Goal: Task Accomplishment & Management: Manage account settings

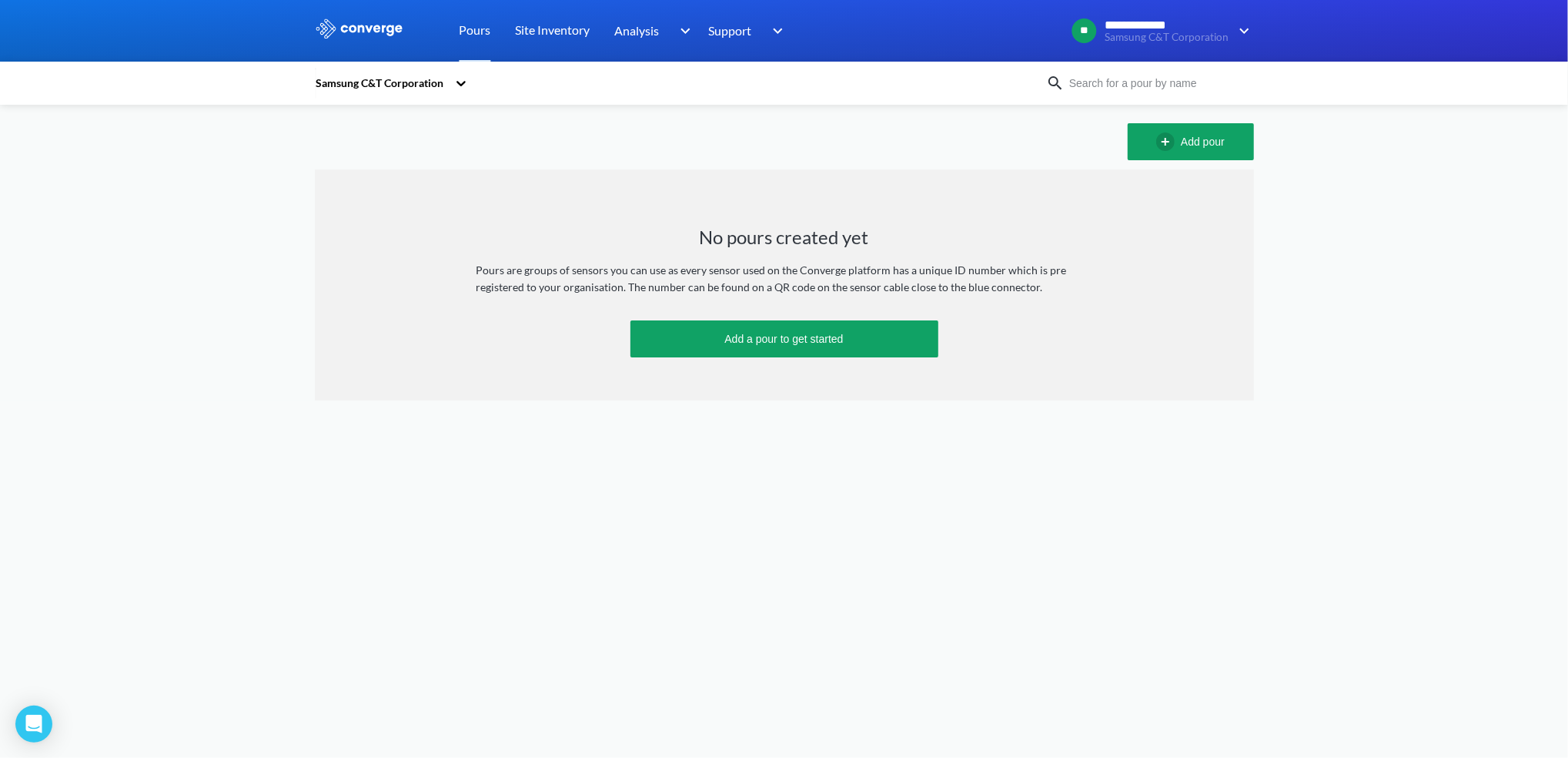
click at [1448, 395] on div "**********" at bounding box center [784, 200] width 1568 height 400
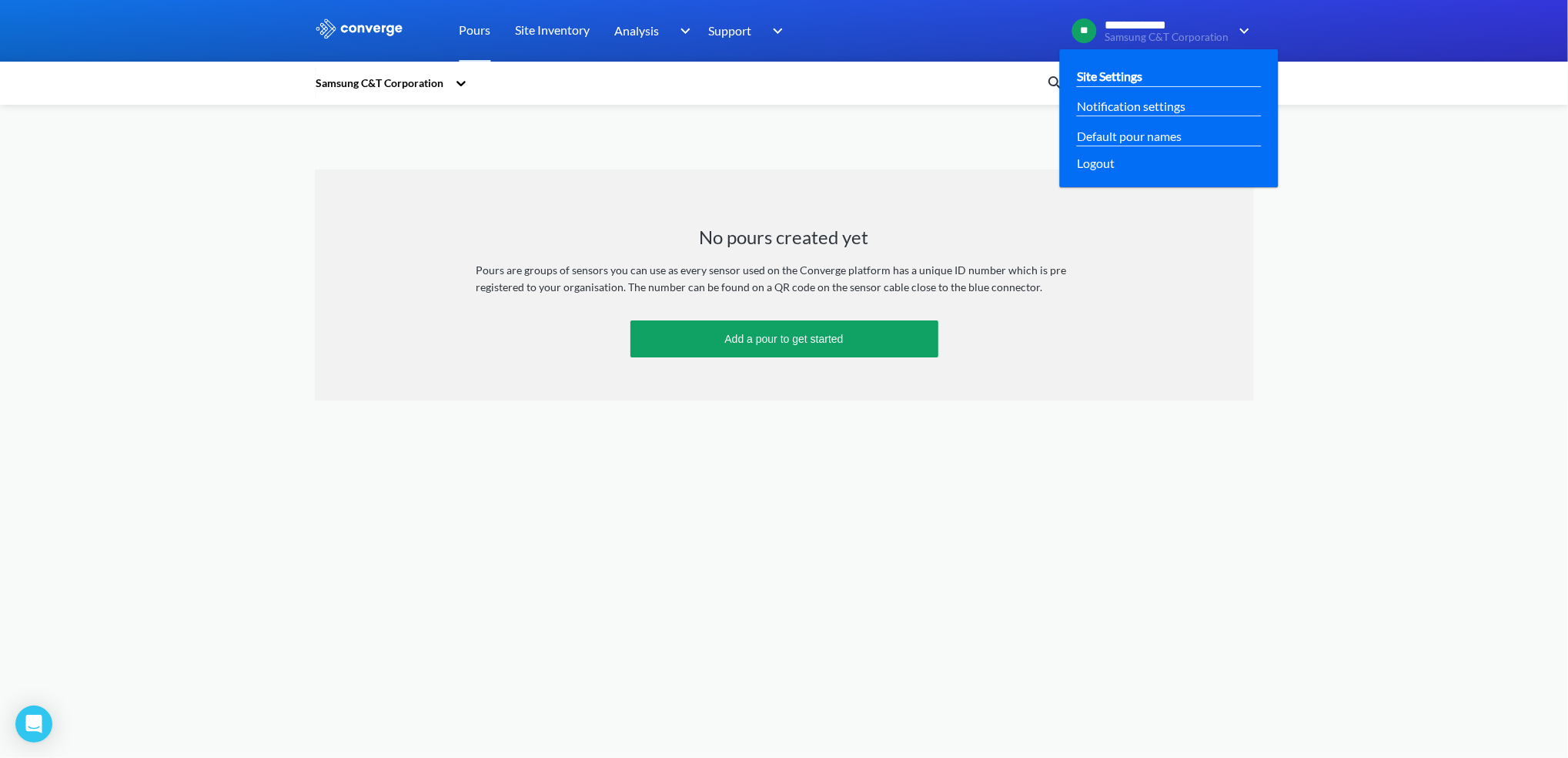
click at [1129, 78] on link "Site Settings" at bounding box center [1110, 76] width 66 height 20
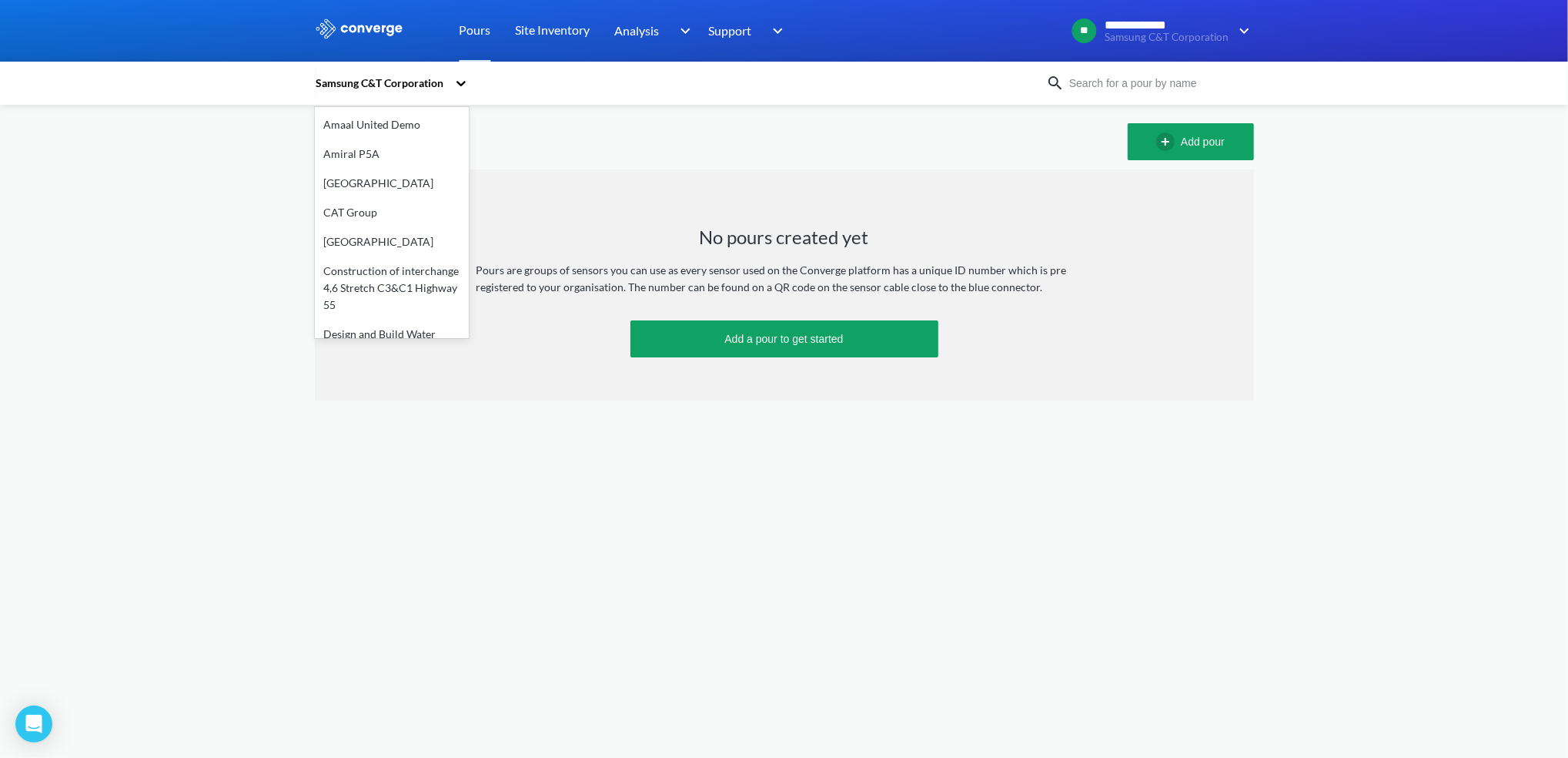
click at [440, 87] on div "Samsung C&T Corporation" at bounding box center [380, 84] width 132 height 17
click at [395, 121] on div "Amaal United Demo" at bounding box center [391, 124] width 154 height 29
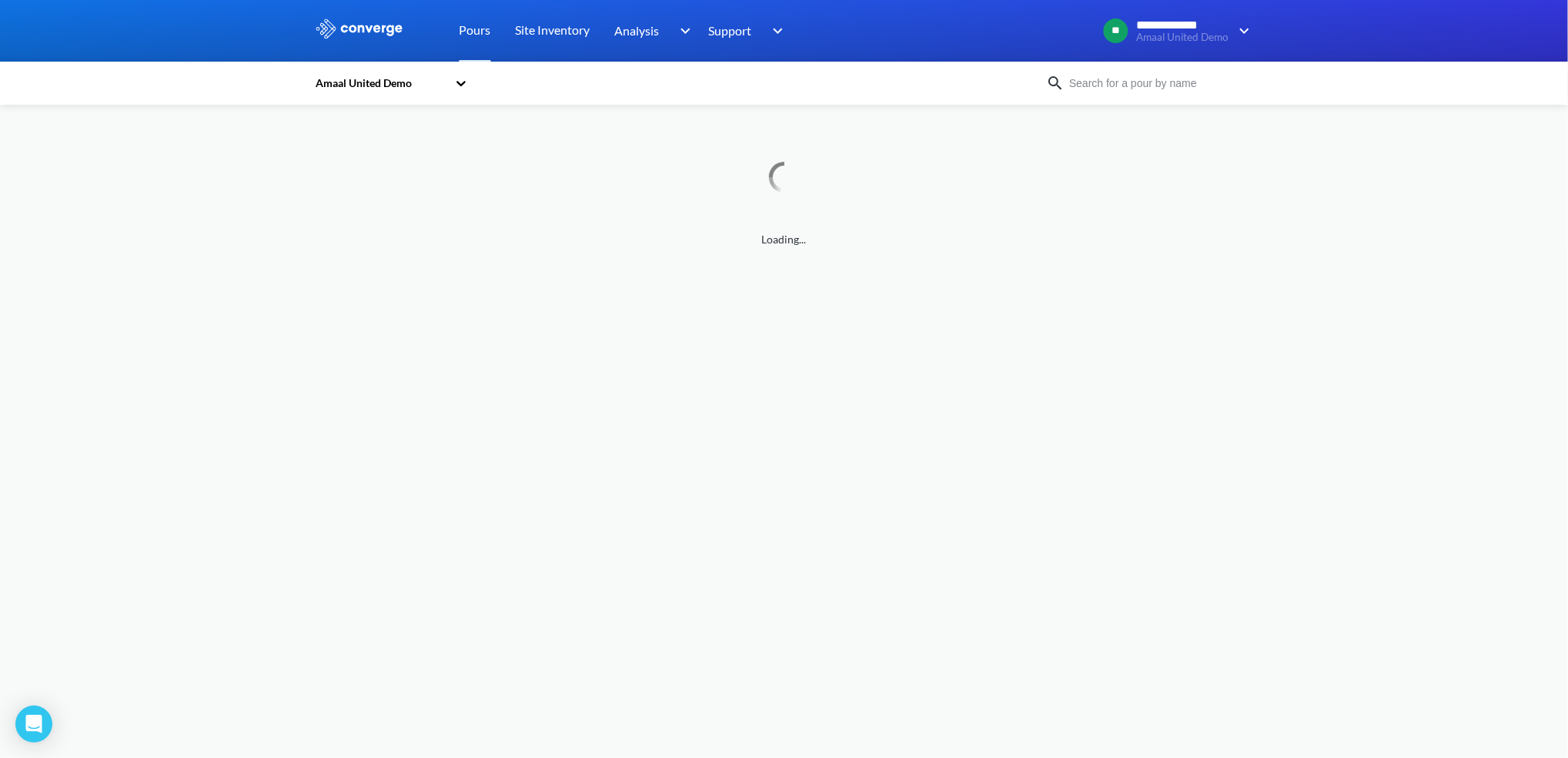
click at [460, 84] on icon at bounding box center [461, 83] width 9 height 5
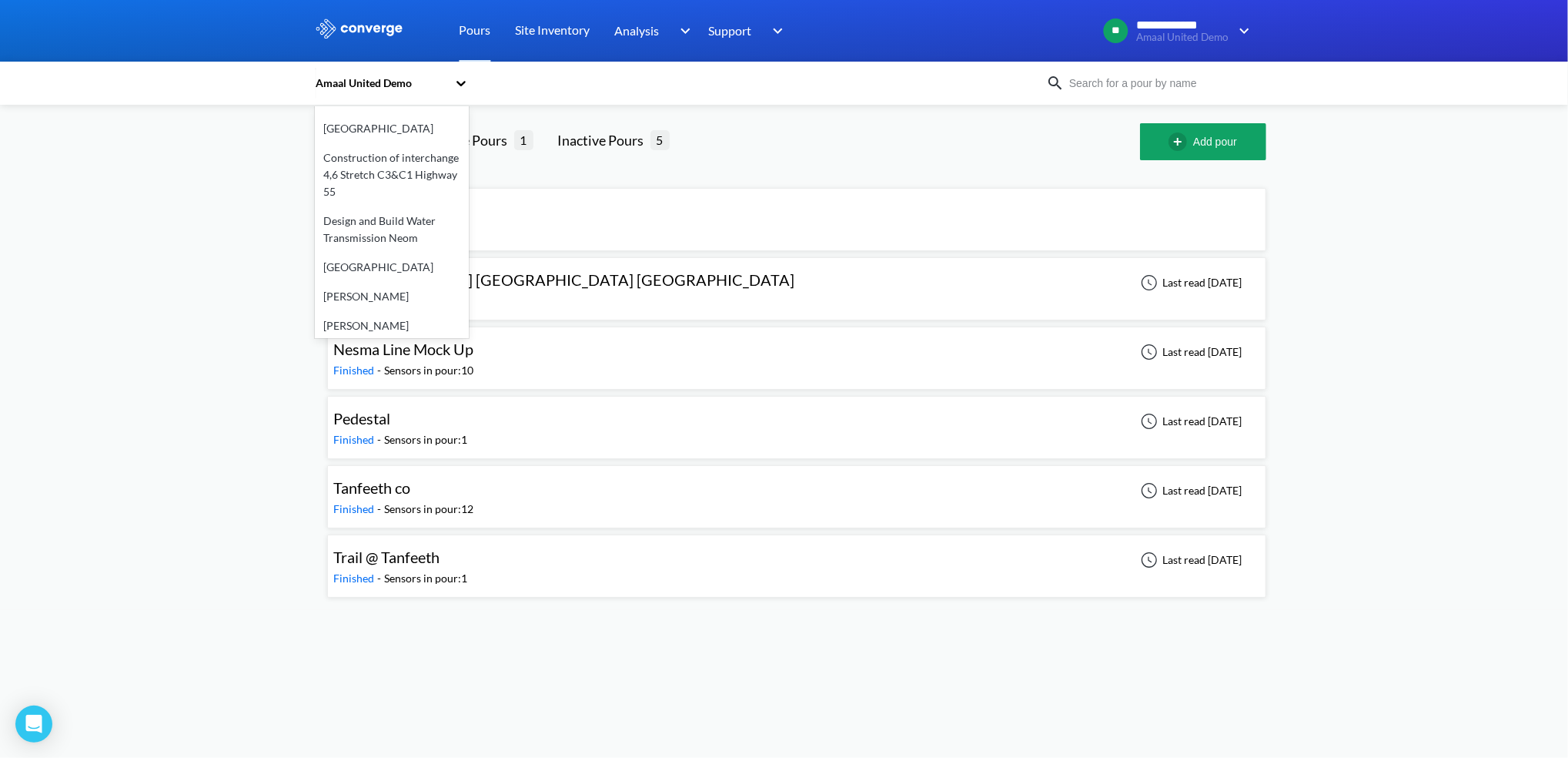
scroll to position [164, 0]
click at [380, 217] on div "[GEOGRAPHIC_DATA]" at bounding box center [391, 216] width 154 height 29
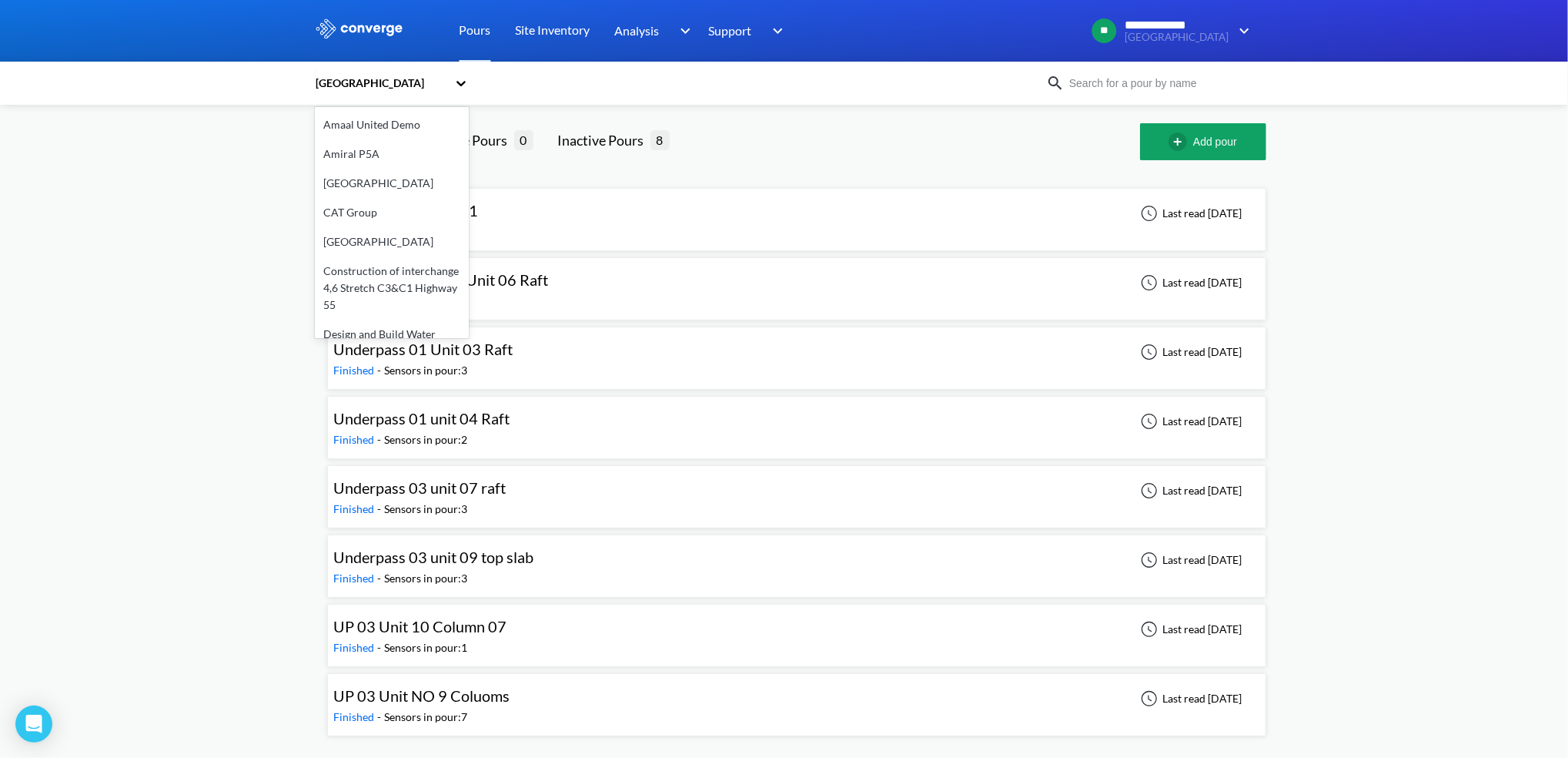
click at [462, 81] on icon at bounding box center [461, 84] width 16 height 16
click at [734, 136] on div at bounding box center [917, 141] width 446 height 37
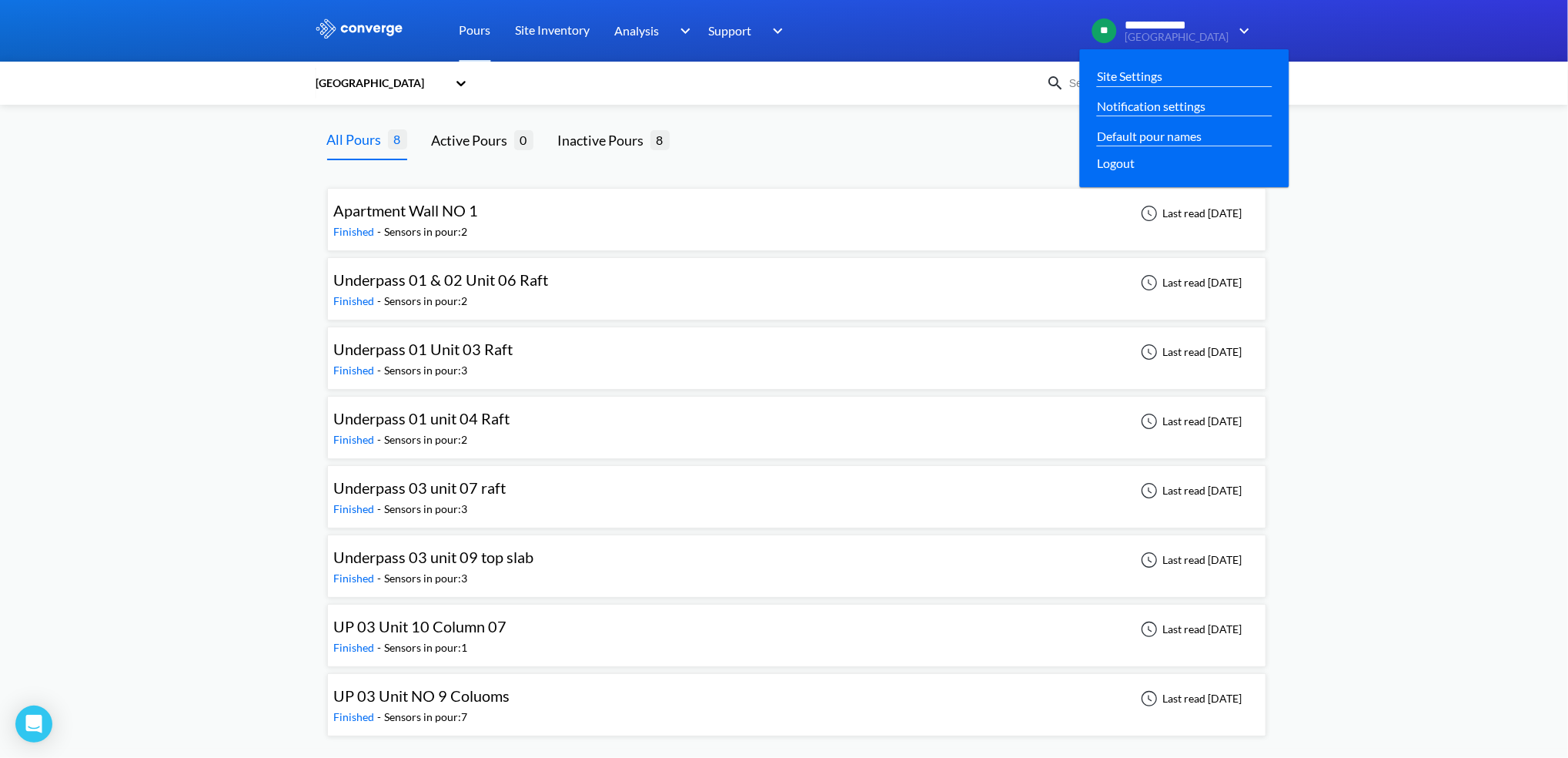
click at [1215, 46] on div "**********" at bounding box center [1167, 30] width 174 height 37
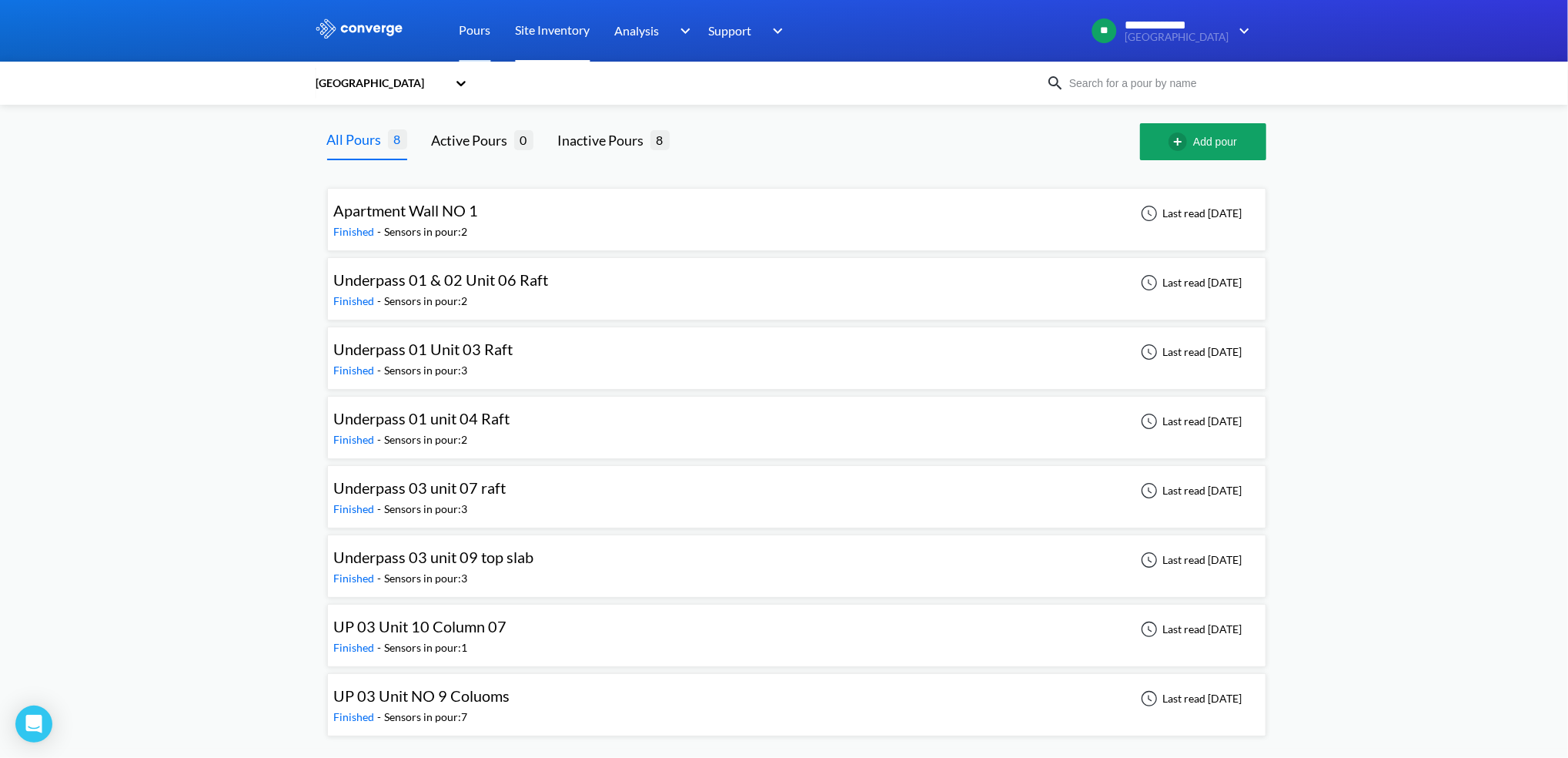
click at [563, 35] on link "Site Inventory" at bounding box center [553, 30] width 75 height 62
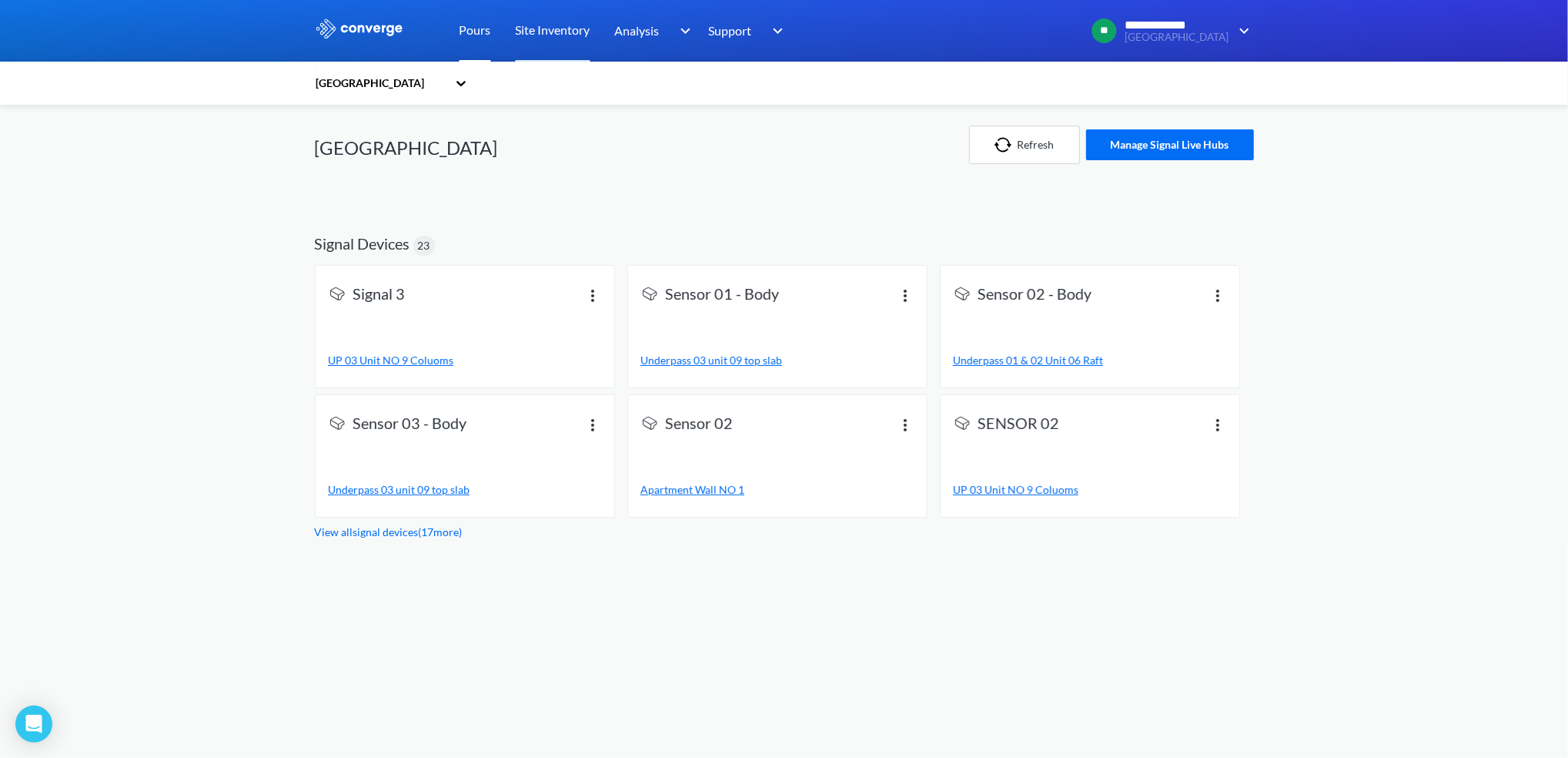
click at [480, 43] on link "Pours" at bounding box center [475, 30] width 31 height 62
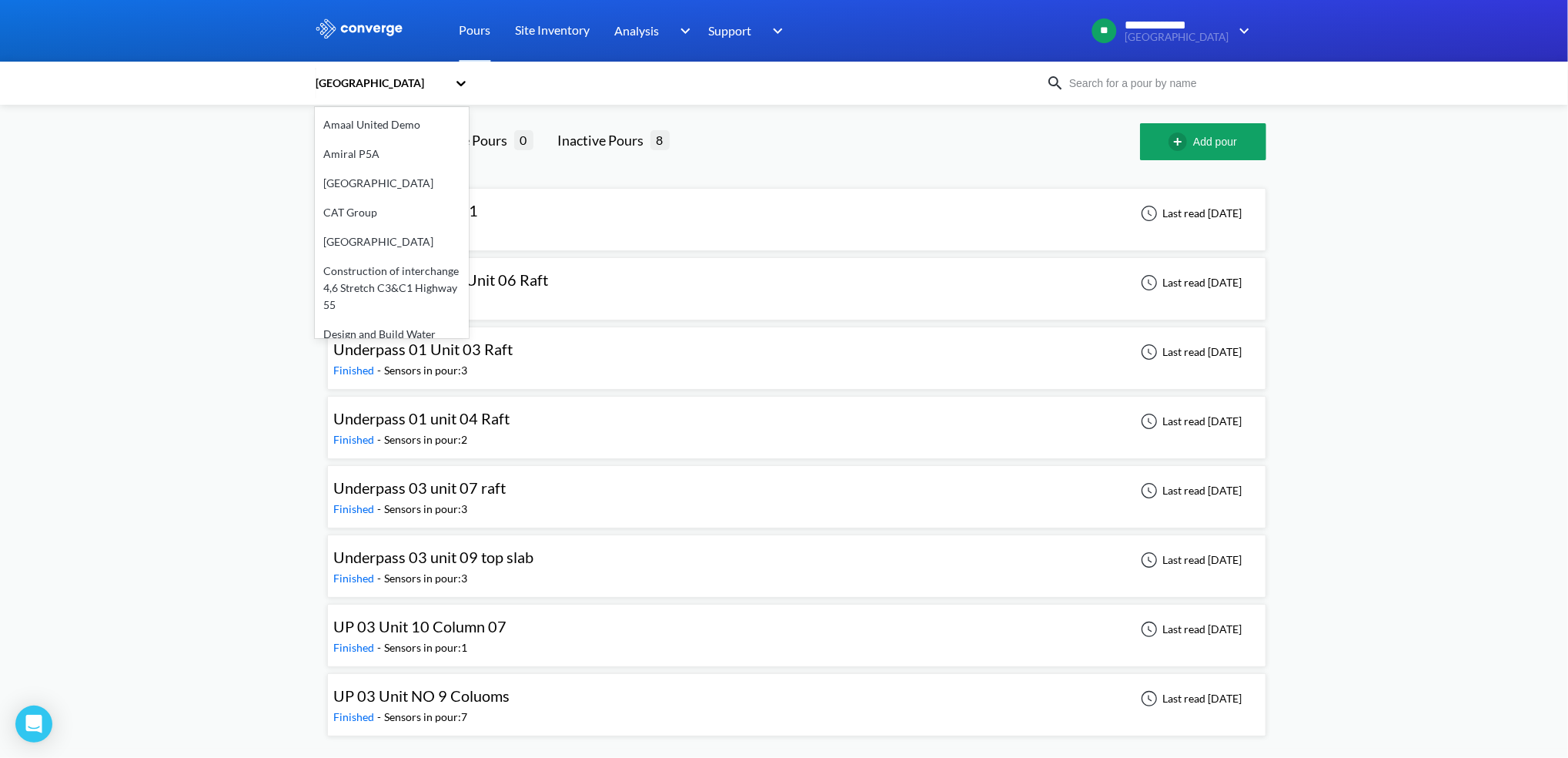
click at [459, 87] on icon at bounding box center [461, 84] width 16 height 16
click at [1037, 110] on div "option CAT Group focused, 4 of 11. 11 results available. Use Up and Down to cho…" at bounding box center [784, 427] width 939 height 644
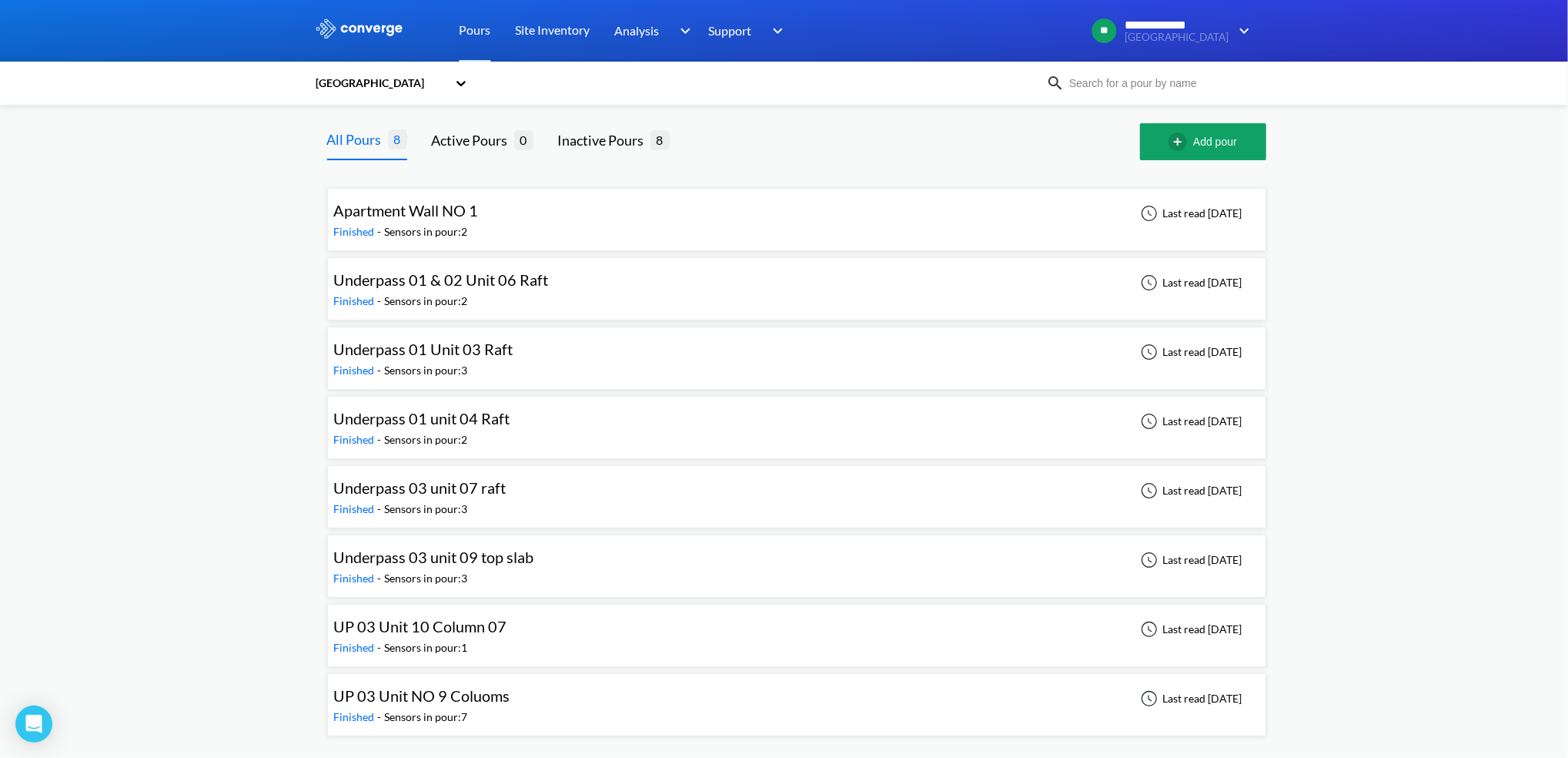
click at [1146, 88] on input at bounding box center [1158, 84] width 186 height 17
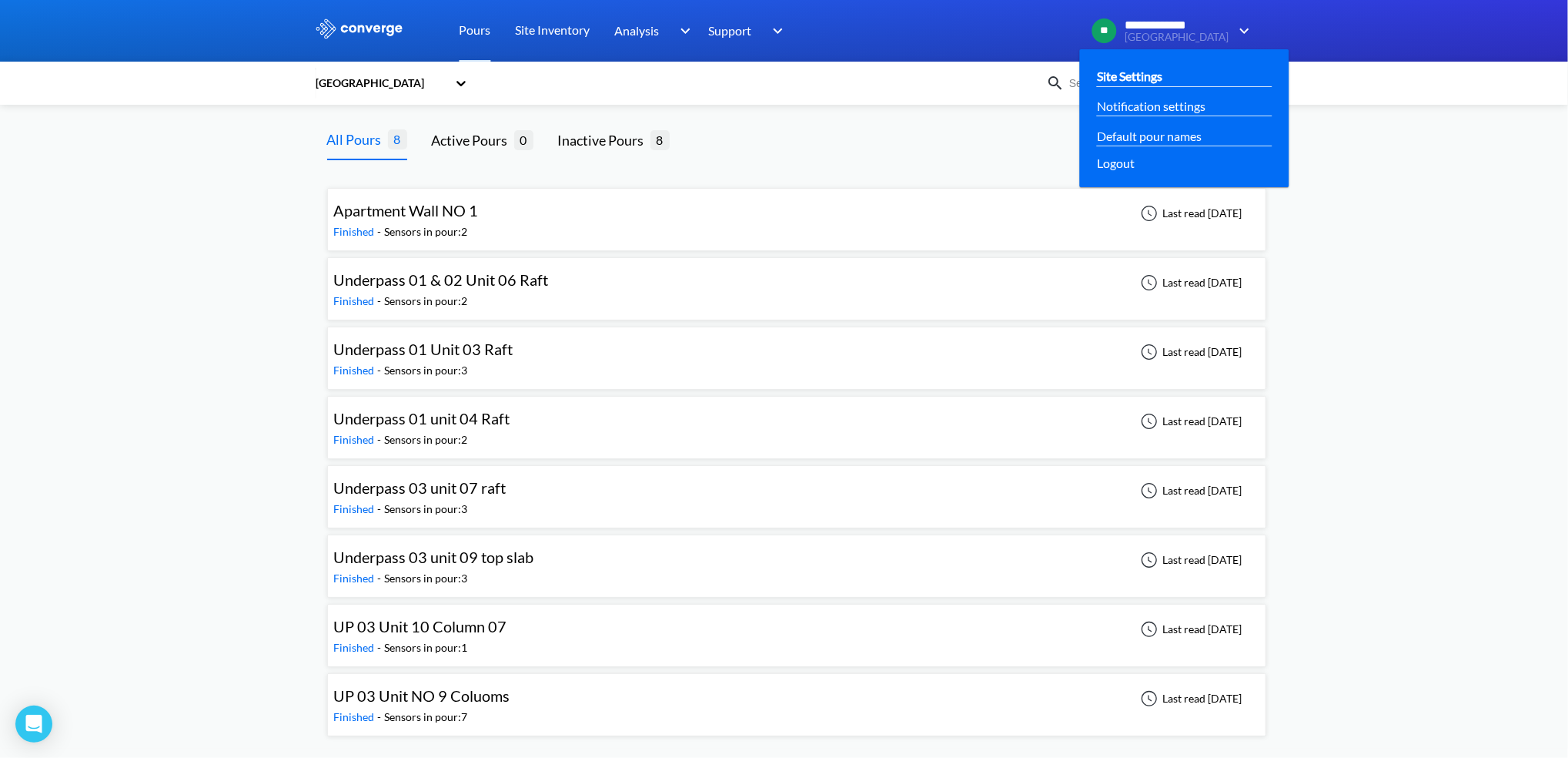
click at [1163, 73] on link "Site Settings" at bounding box center [1130, 76] width 66 height 20
